Goal: Information Seeking & Learning: Learn about a topic

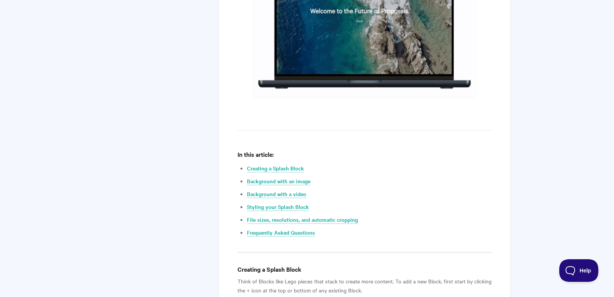
scroll to position [333, 0]
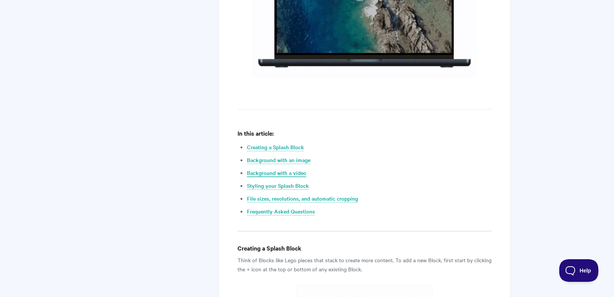
click at [289, 170] on link "Background with a video" at bounding box center [276, 173] width 59 height 8
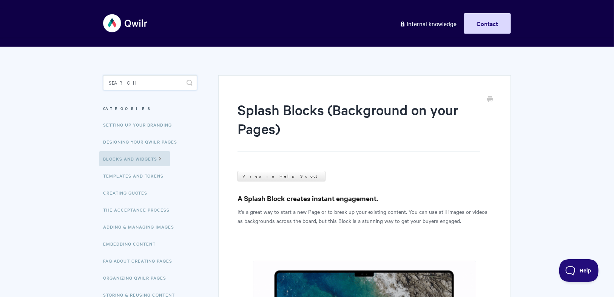
click at [154, 76] on input "Search" at bounding box center [150, 82] width 94 height 15
type input "y"
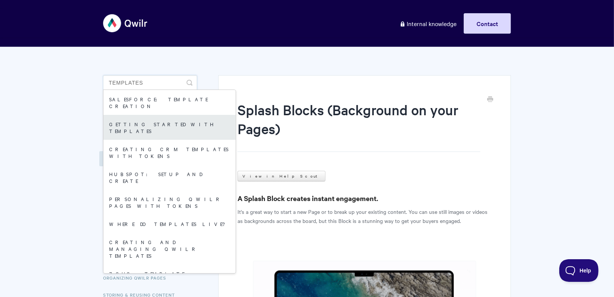
type input "templates"
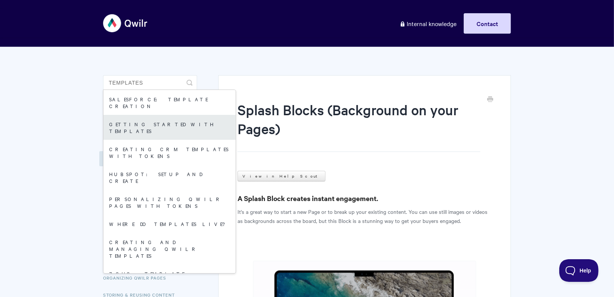
click at [172, 121] on link "Getting started with Templates" at bounding box center [170, 127] width 132 height 25
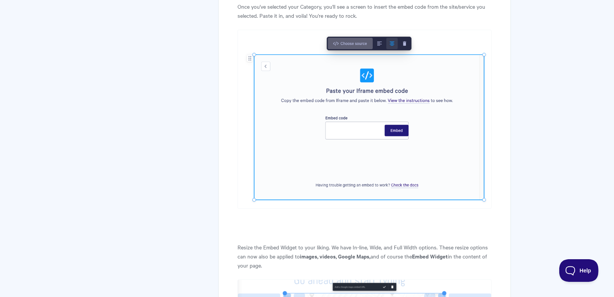
scroll to position [998, 0]
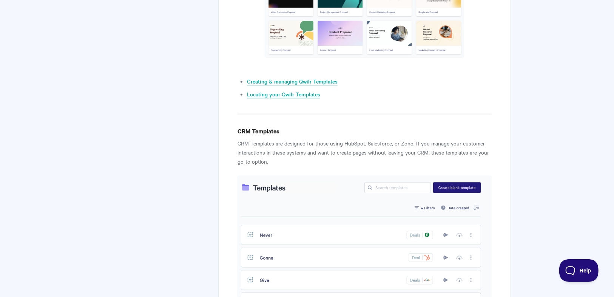
scroll to position [574, 0]
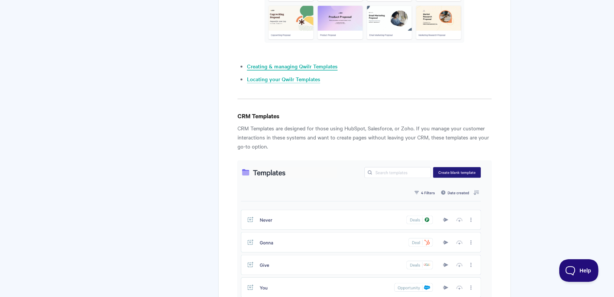
click at [271, 67] on link "Creating & managing Qwilr Templates" at bounding box center [292, 66] width 91 height 8
click at [313, 67] on link "Creating & managing Qwilr Templates" at bounding box center [292, 66] width 91 height 8
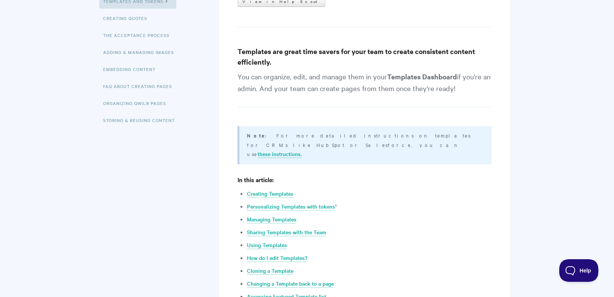
scroll to position [181, 0]
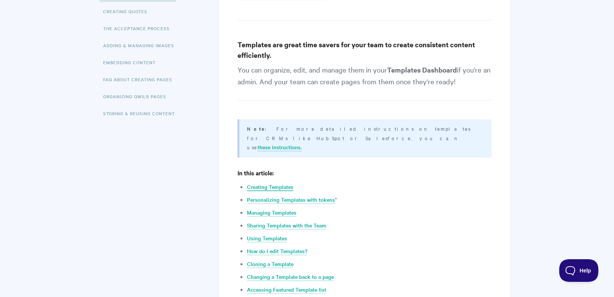
click at [270, 183] on link "Creating Templates" at bounding box center [270, 187] width 46 height 8
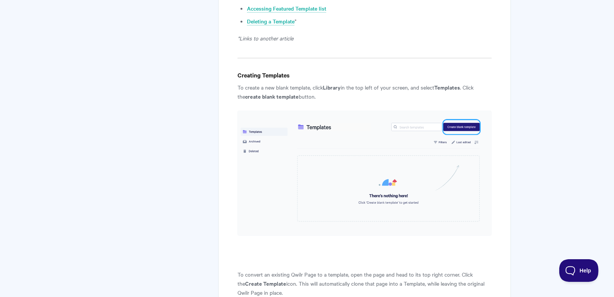
scroll to position [462, 0]
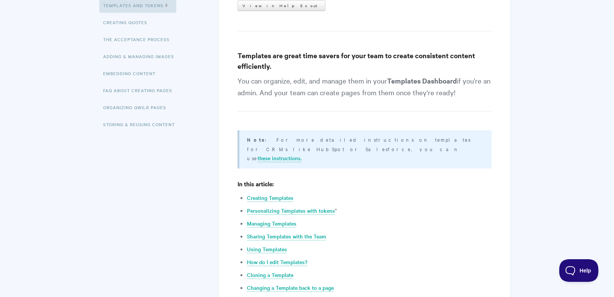
scroll to position [181, 0]
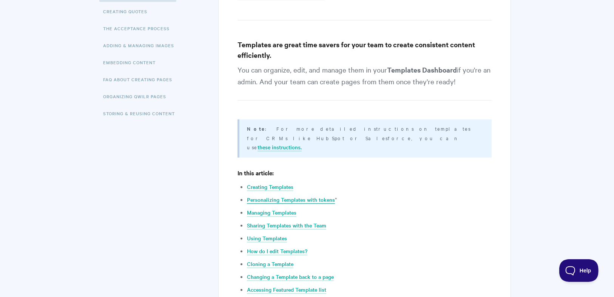
click at [293, 196] on link "Personalizing Templates with tokens" at bounding box center [291, 200] width 88 height 8
